Goal: Task Accomplishment & Management: Use online tool/utility

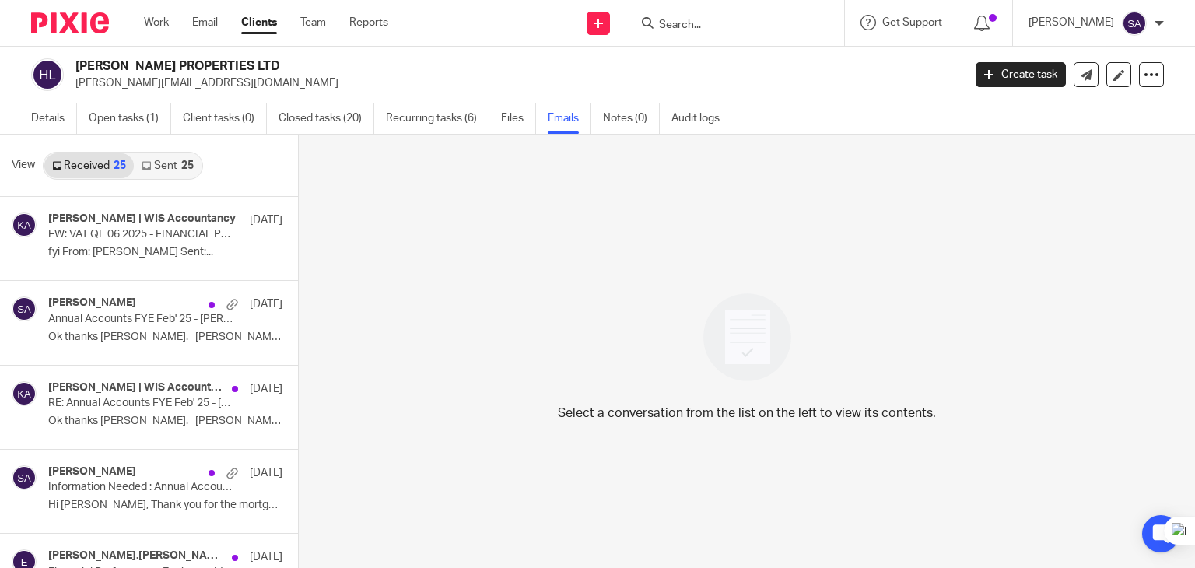
click at [725, 26] on input "Search" at bounding box center [727, 26] width 140 height 14
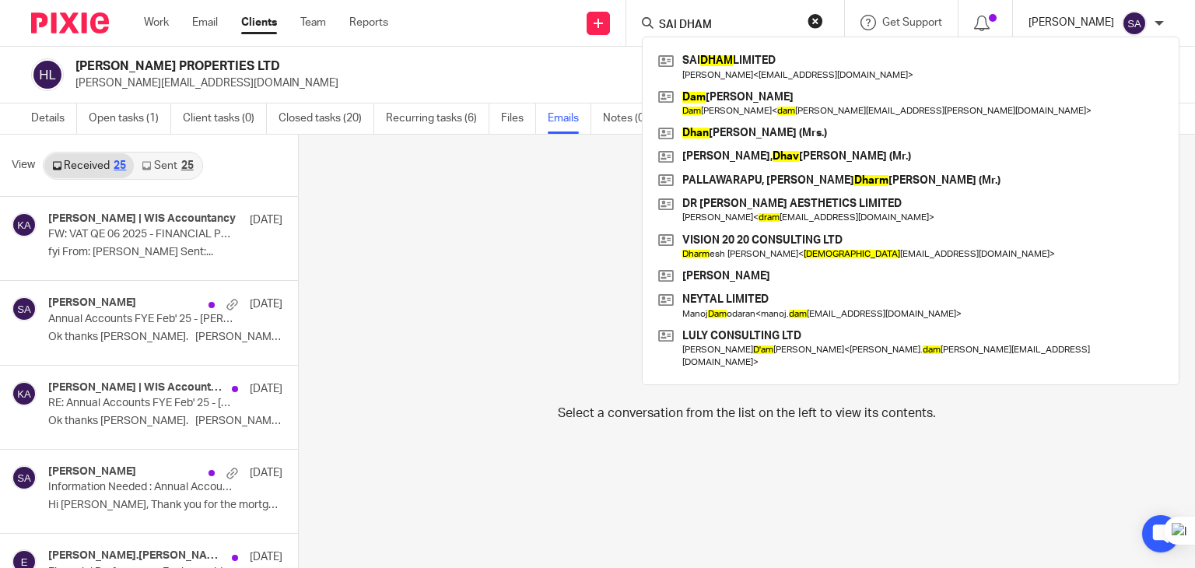
type input "SAI DHAM"
click at [1058, 29] on p "Sarah Asfar" at bounding box center [1071, 23] width 86 height 16
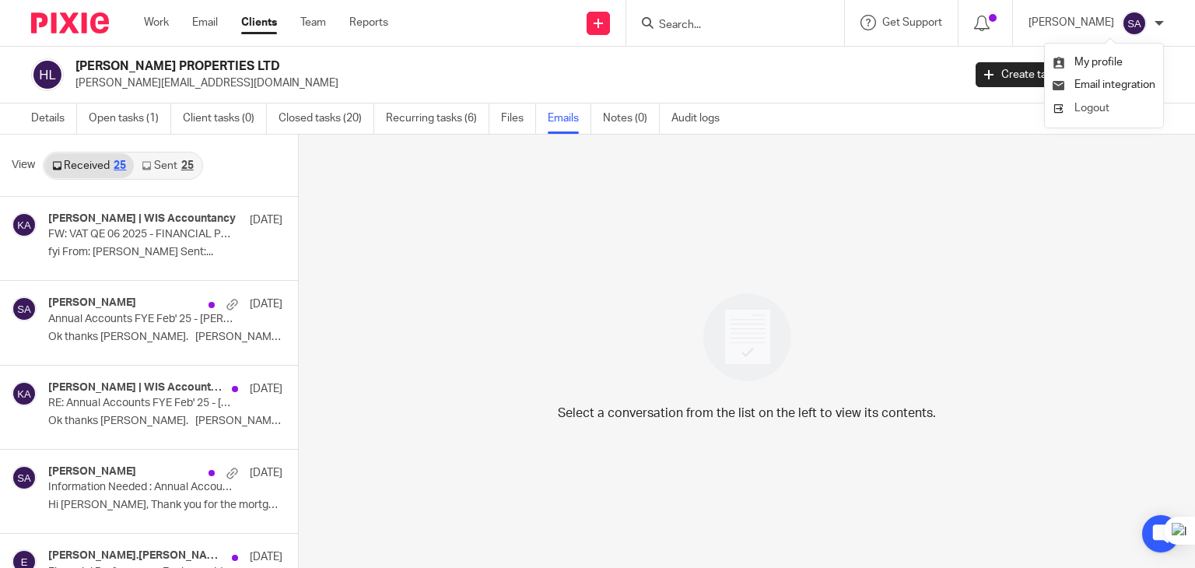
click at [1078, 112] on span "Logout" at bounding box center [1091, 108] width 35 height 11
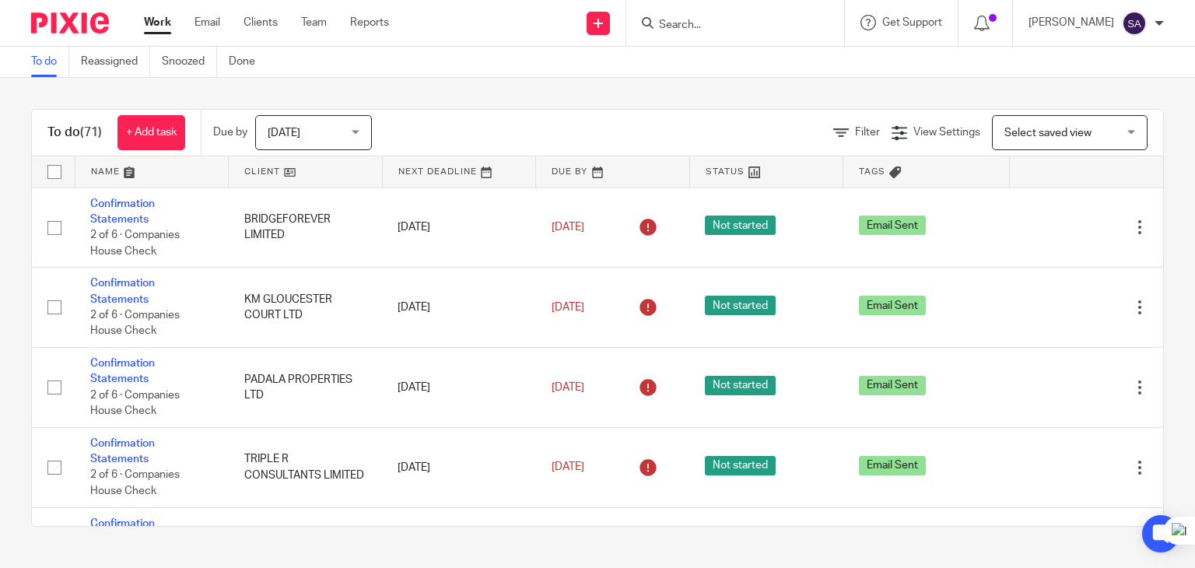
click at [702, 22] on input "Search" at bounding box center [727, 26] width 140 height 14
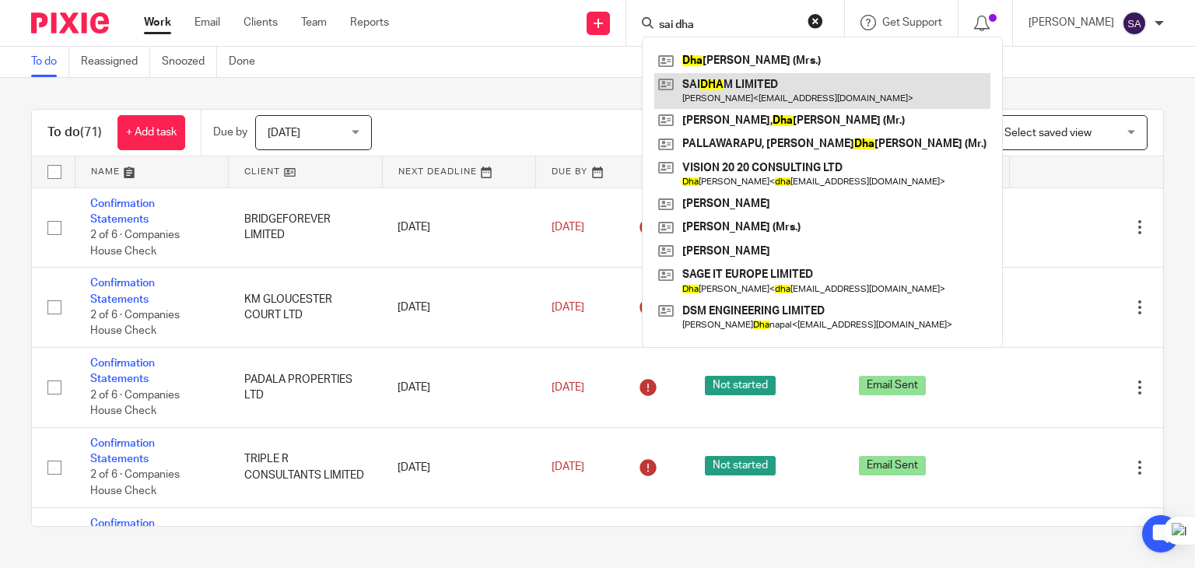
type input "sai dha"
click at [747, 82] on link at bounding box center [822, 91] width 336 height 36
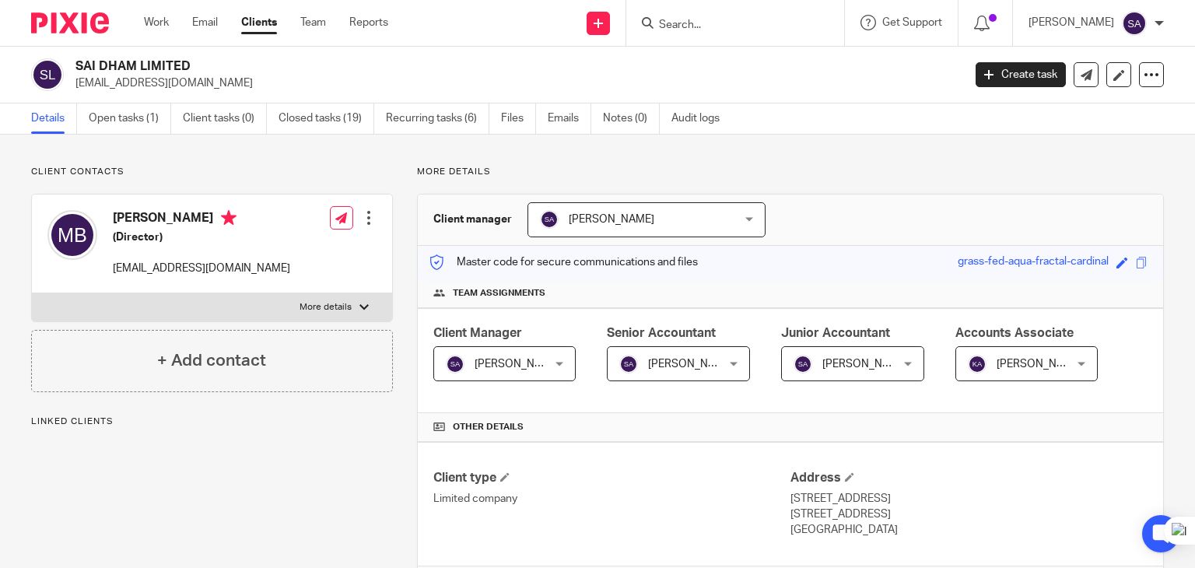
click at [561, 125] on link "Emails" at bounding box center [569, 118] width 44 height 30
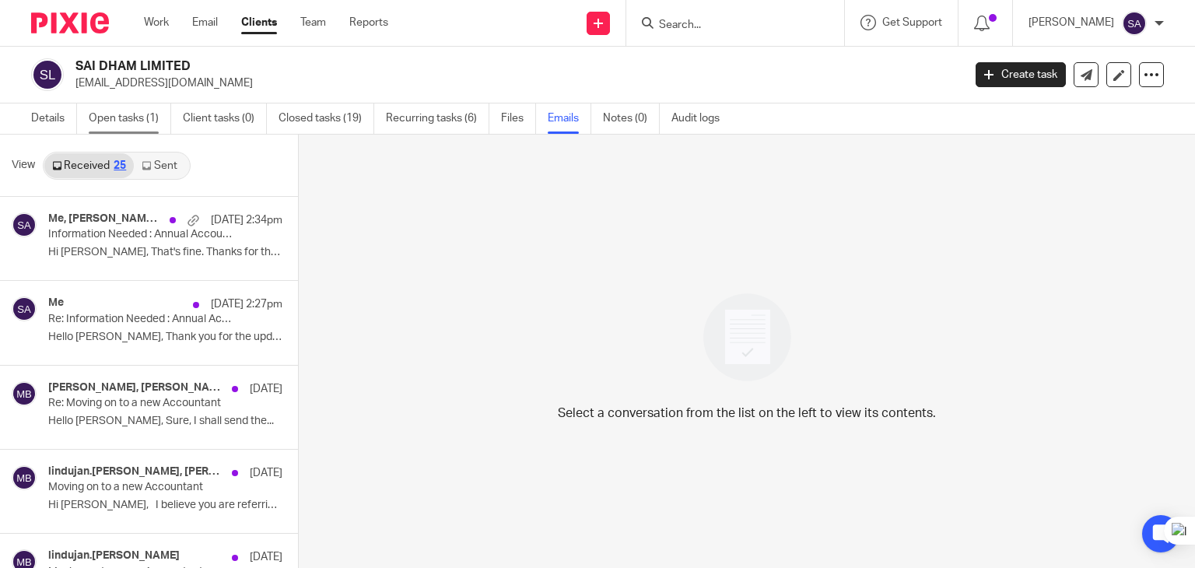
click at [131, 128] on link "Open tasks (1)" at bounding box center [130, 118] width 82 height 30
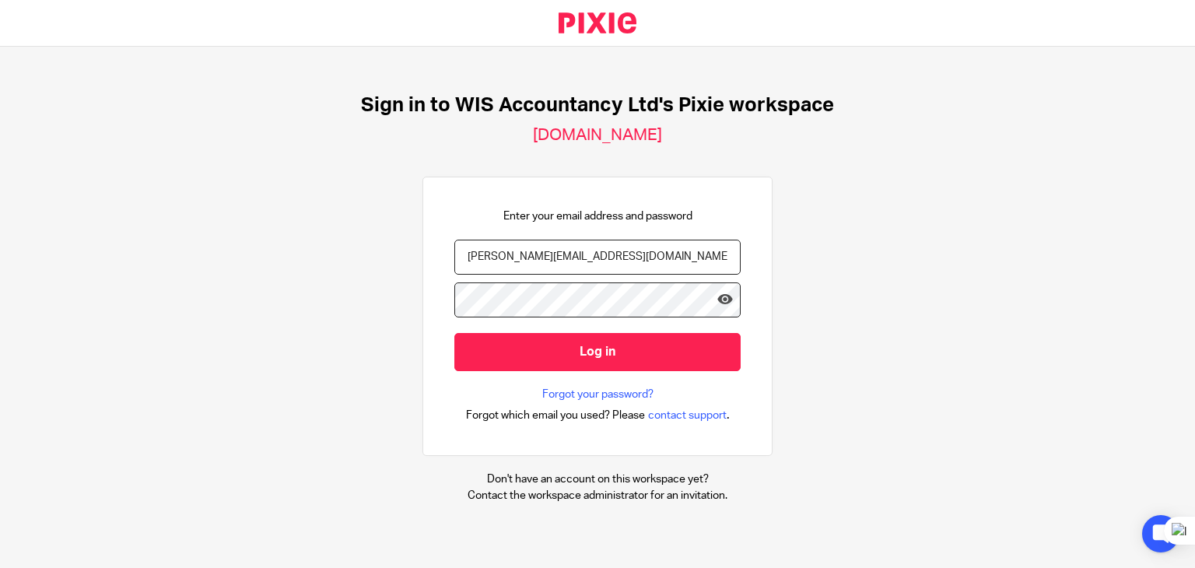
type input "[PERSON_NAME][EMAIL_ADDRESS][PERSON_NAME][DOMAIN_NAME]"
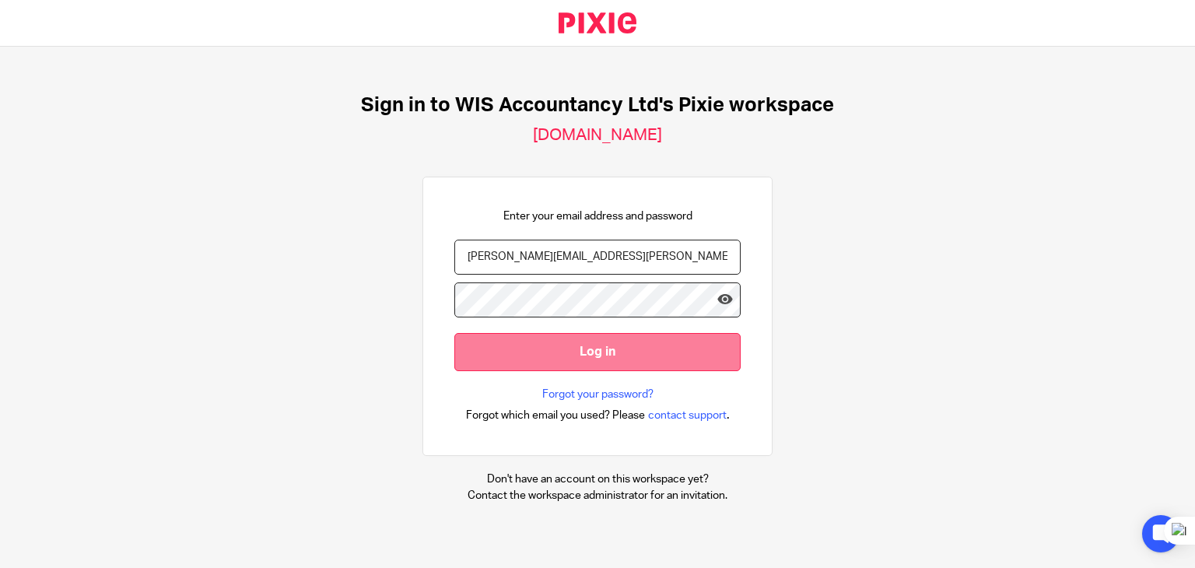
click at [501, 359] on input "Log in" at bounding box center [597, 352] width 286 height 38
